Goal: Information Seeking & Learning: Understand process/instructions

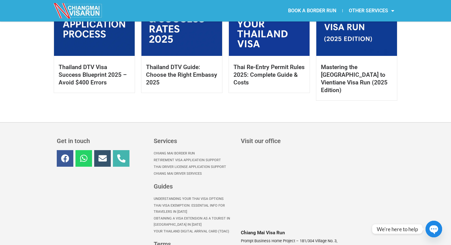
scroll to position [454, 0]
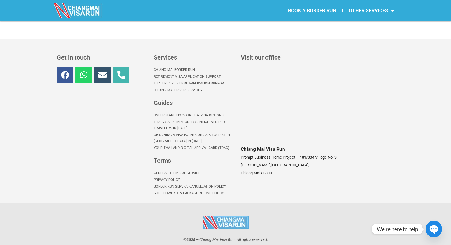
click at [169, 119] on link "Thai Visa Exemption: Essential Info for Travelers in [DATE]" at bounding box center [194, 125] width 81 height 13
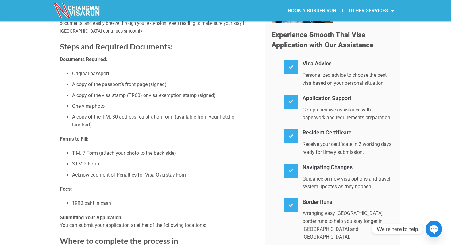
scroll to position [93, 0]
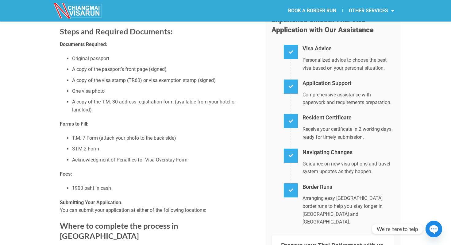
click at [429, 223] on circle "button" at bounding box center [434, 229] width 17 height 17
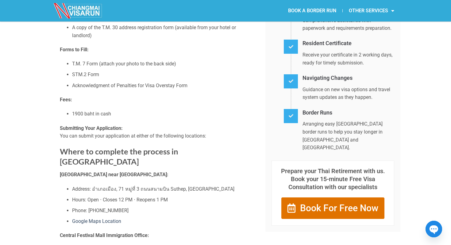
scroll to position [258, 0]
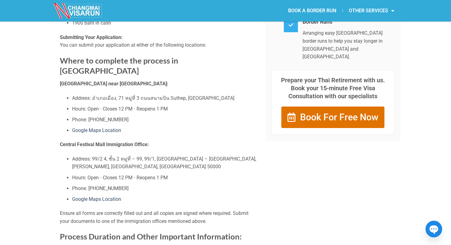
click at [341, 113] on span "Book For Free Now" at bounding box center [339, 117] width 78 height 9
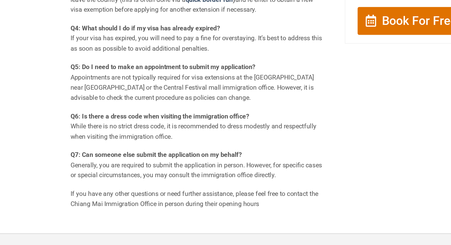
scroll to position [661, 0]
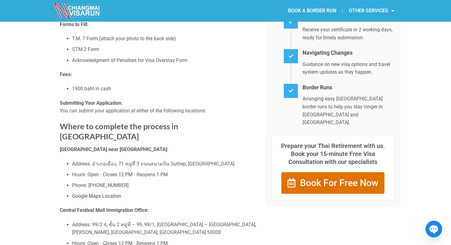
scroll to position [0, 0]
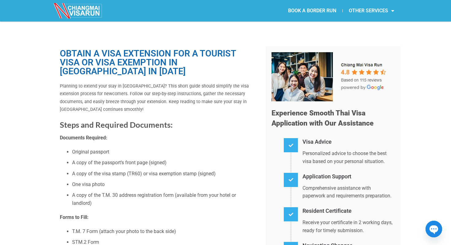
click at [78, 12] on img at bounding box center [78, 10] width 49 height 15
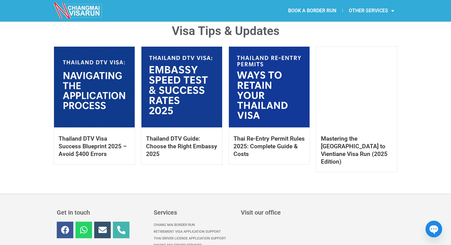
scroll to position [454, 0]
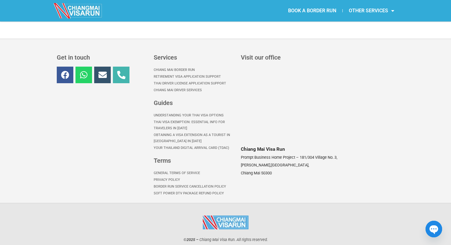
click at [184, 67] on link "Chiang Mai Border Run" at bounding box center [194, 70] width 81 height 7
